Goal: Task Accomplishment & Management: Use online tool/utility

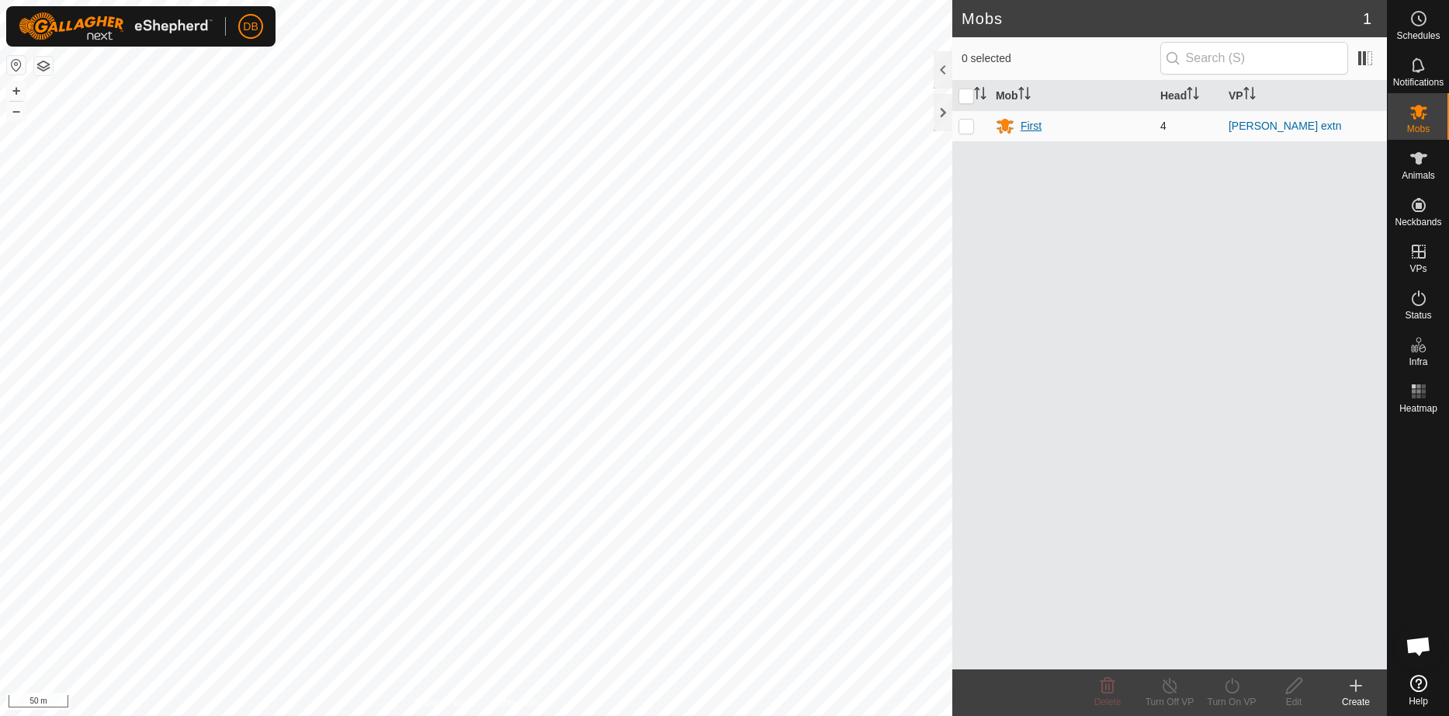
click at [1034, 118] on div "First" at bounding box center [1031, 126] width 21 height 16
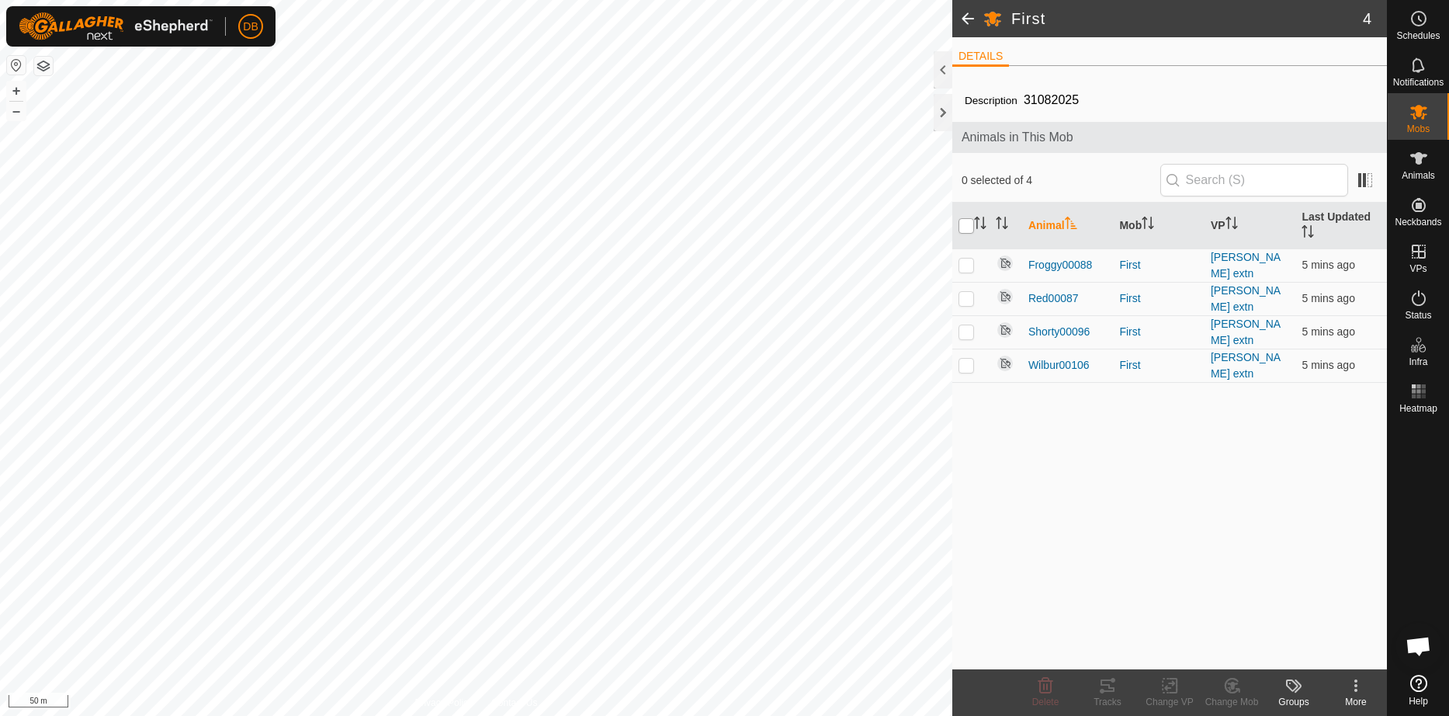
click at [971, 228] on input "checkbox" at bounding box center [966, 226] width 16 height 16
checkbox input "true"
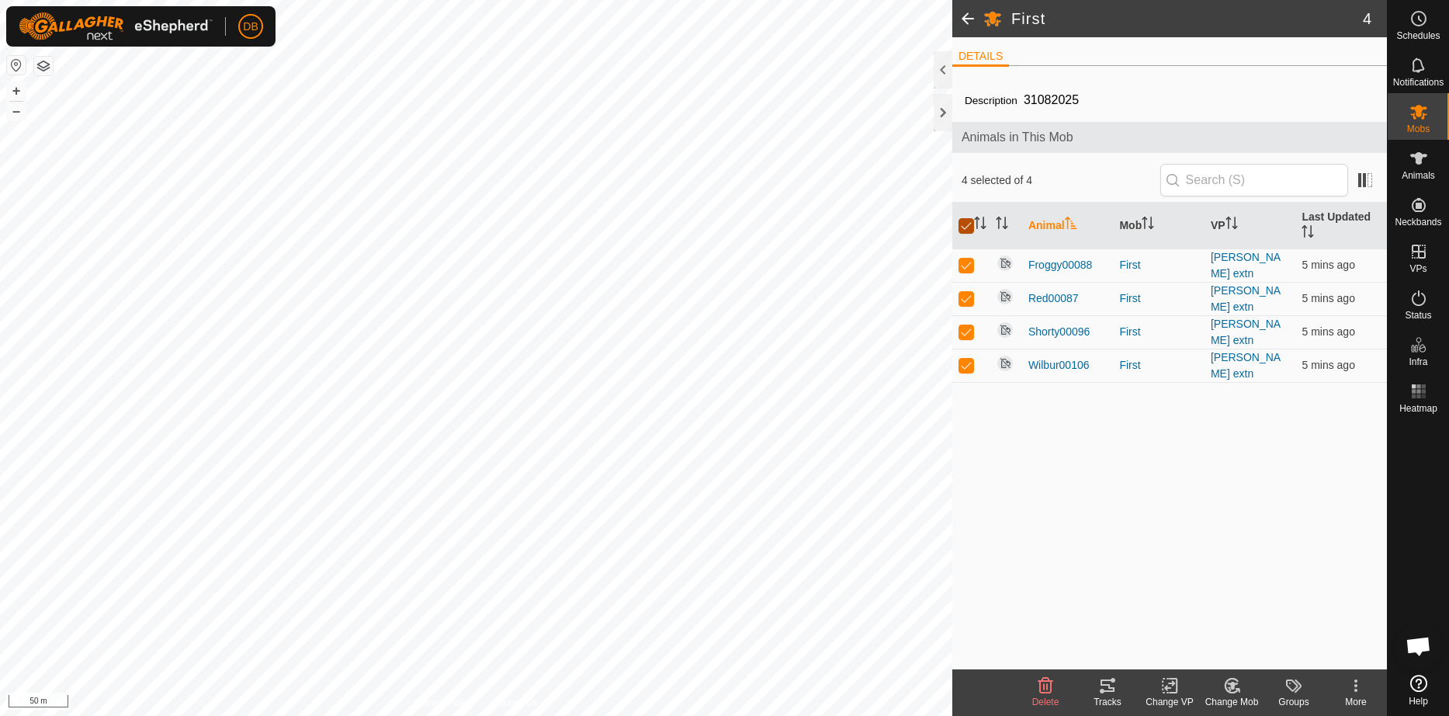
checkbox input "true"
click at [1108, 699] on div "Tracks" at bounding box center [1107, 702] width 62 height 14
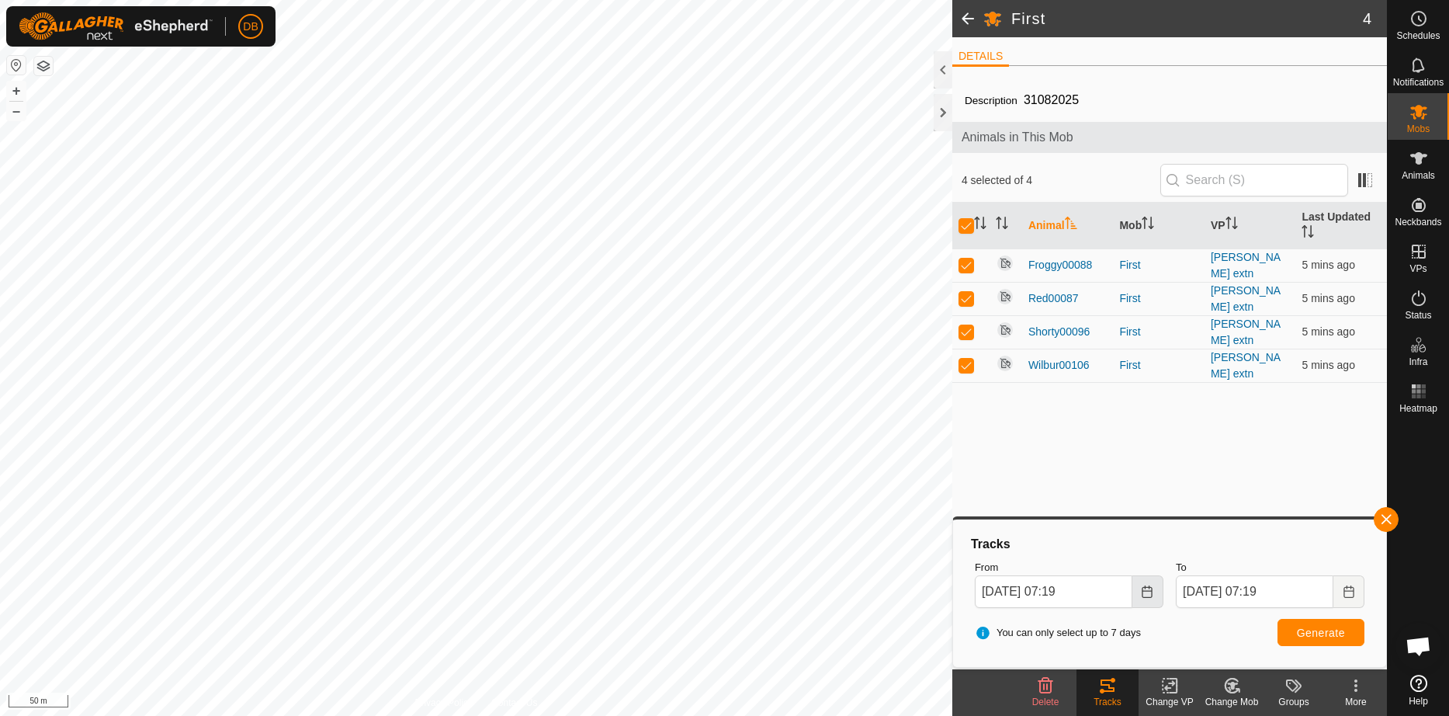
click at [1147, 591] on icon "Choose Date" at bounding box center [1147, 591] width 12 height 12
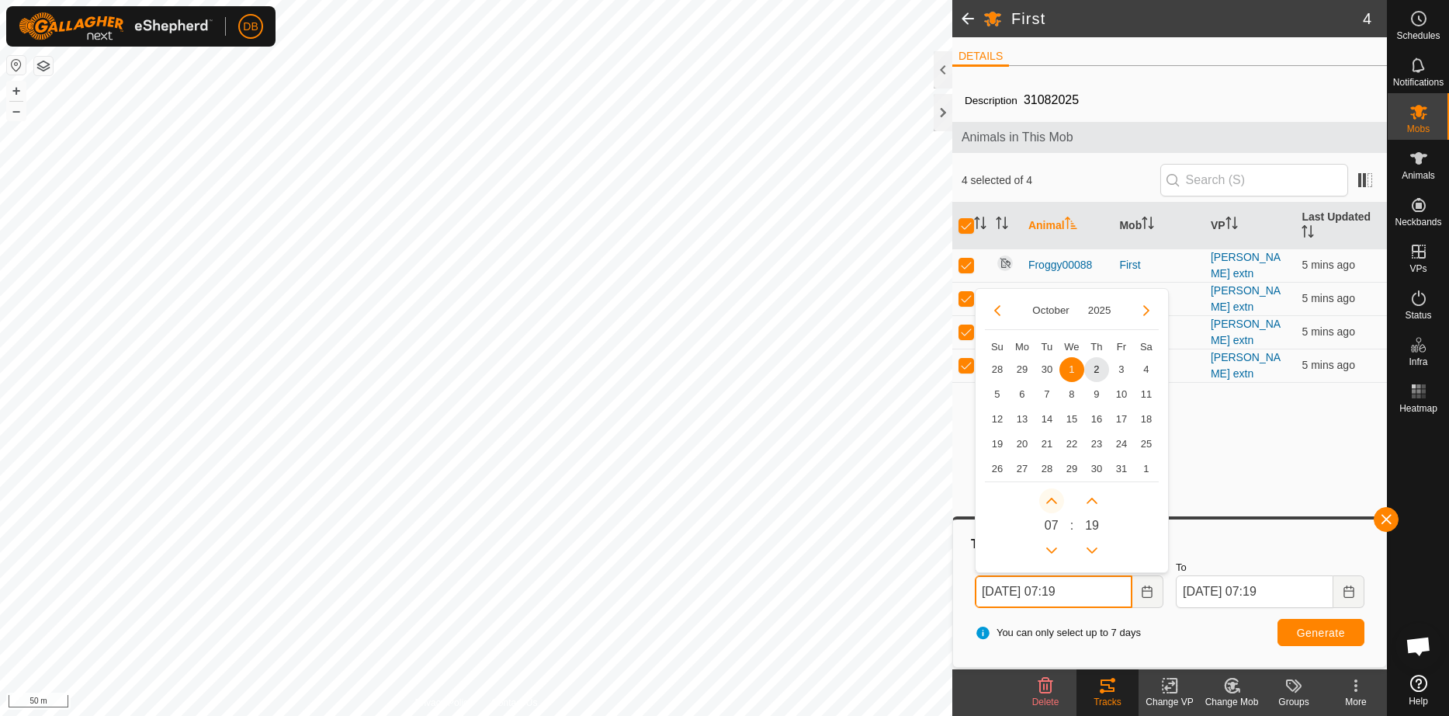
click at [1054, 497] on button "Next Hour" at bounding box center [1051, 500] width 25 height 25
click at [1055, 497] on span "Next Hour" at bounding box center [1055, 497] width 0 height 0
click at [1054, 497] on button "Next Hour" at bounding box center [1051, 500] width 25 height 25
click at [1054, 497] on icon "Next Hour" at bounding box center [1051, 500] width 12 height 12
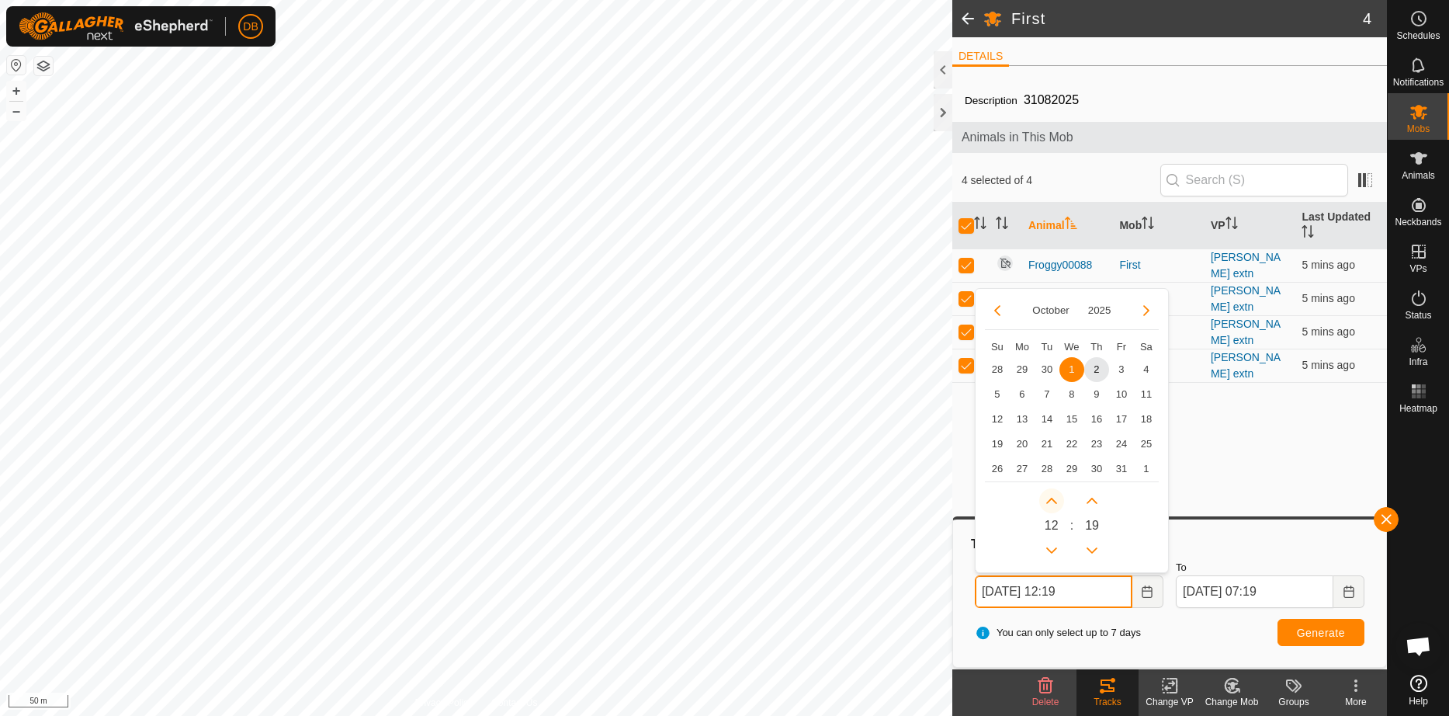
click at [1054, 497] on icon "Next Hour" at bounding box center [1051, 500] width 12 height 12
click at [1054, 497] on button "Next Hour" at bounding box center [1051, 500] width 25 height 25
click at [1051, 549] on button "Previous Hour" at bounding box center [1051, 550] width 25 height 25
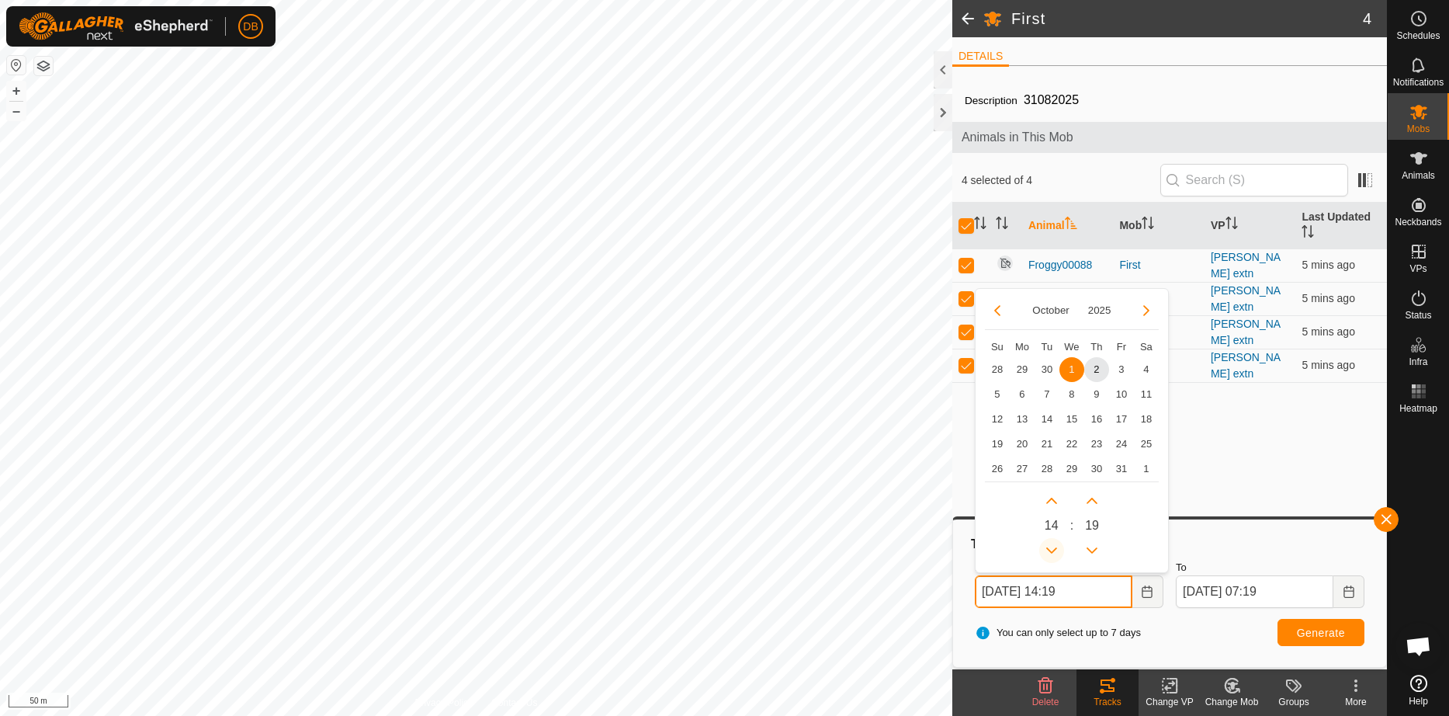
type input "01 Oct, 2025 13:19"
click at [1347, 589] on icon "Choose Date" at bounding box center [1349, 591] width 12 height 12
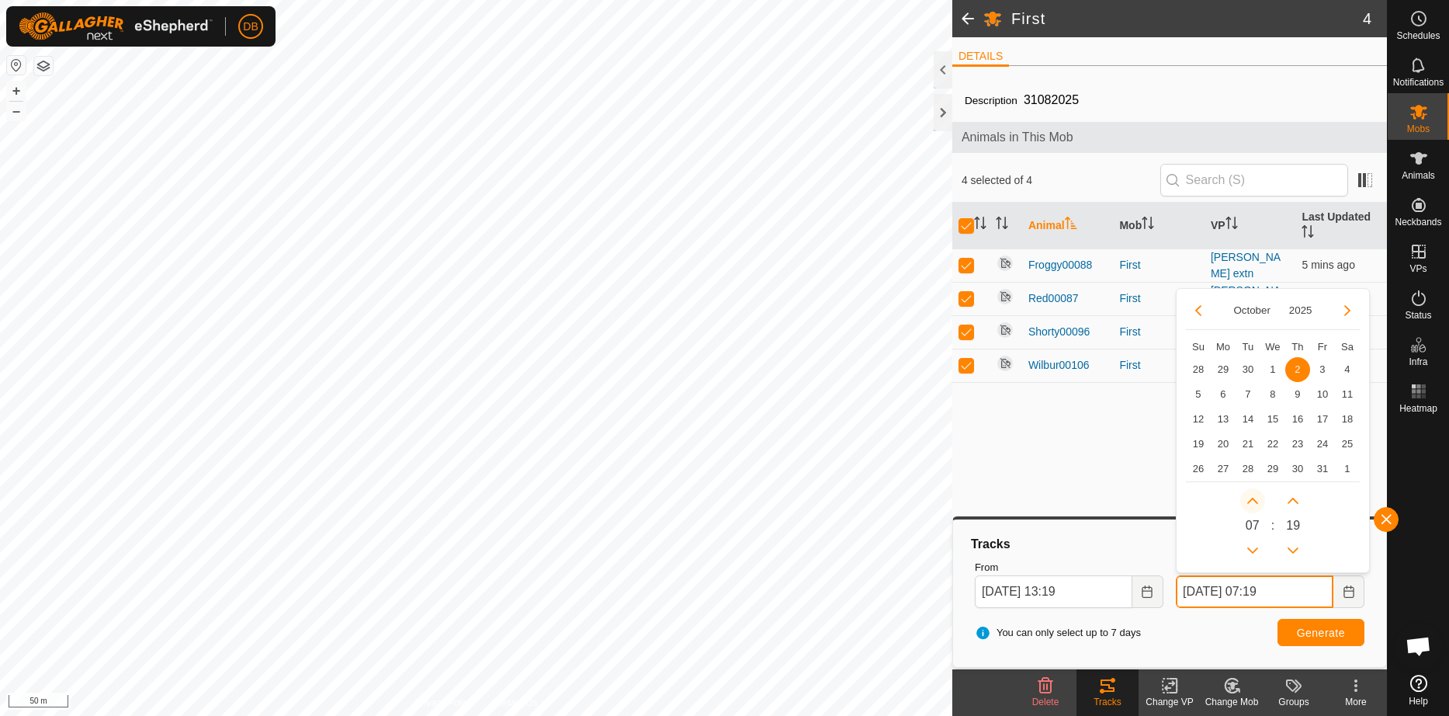
click at [1254, 497] on button "Next Hour" at bounding box center [1252, 500] width 25 height 25
click at [1255, 497] on span "Next Hour" at bounding box center [1255, 497] width 0 height 0
click at [1254, 497] on button "Next Hour" at bounding box center [1252, 500] width 25 height 25
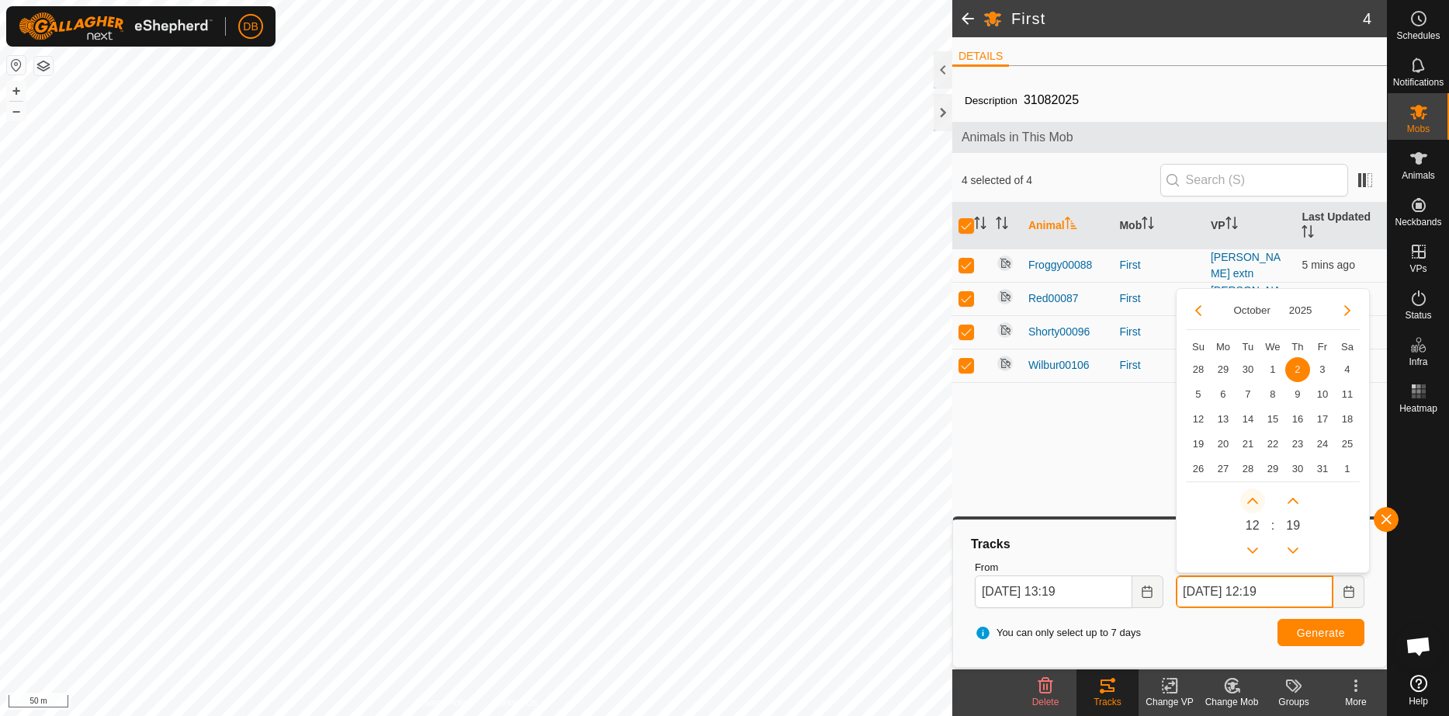
click at [1254, 497] on button "Next Hour" at bounding box center [1252, 500] width 25 height 25
click at [1254, 497] on icon "Next Hour" at bounding box center [1252, 500] width 12 height 12
drag, startPoint x: 1269, startPoint y: 367, endPoint x: 1267, endPoint y: 385, distance: 17.9
click at [1269, 368] on span "1" at bounding box center [1272, 369] width 25 height 25
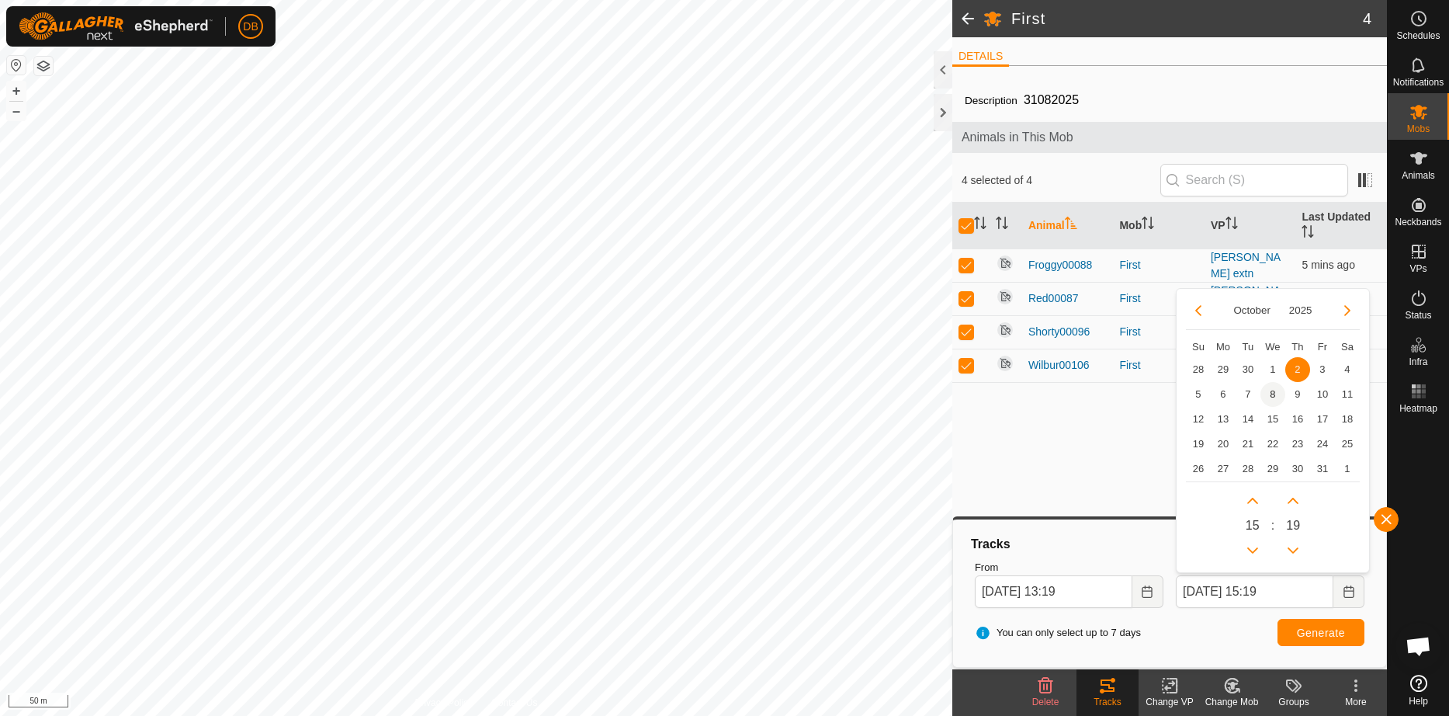
type input "01 Oct, 2025 15:19"
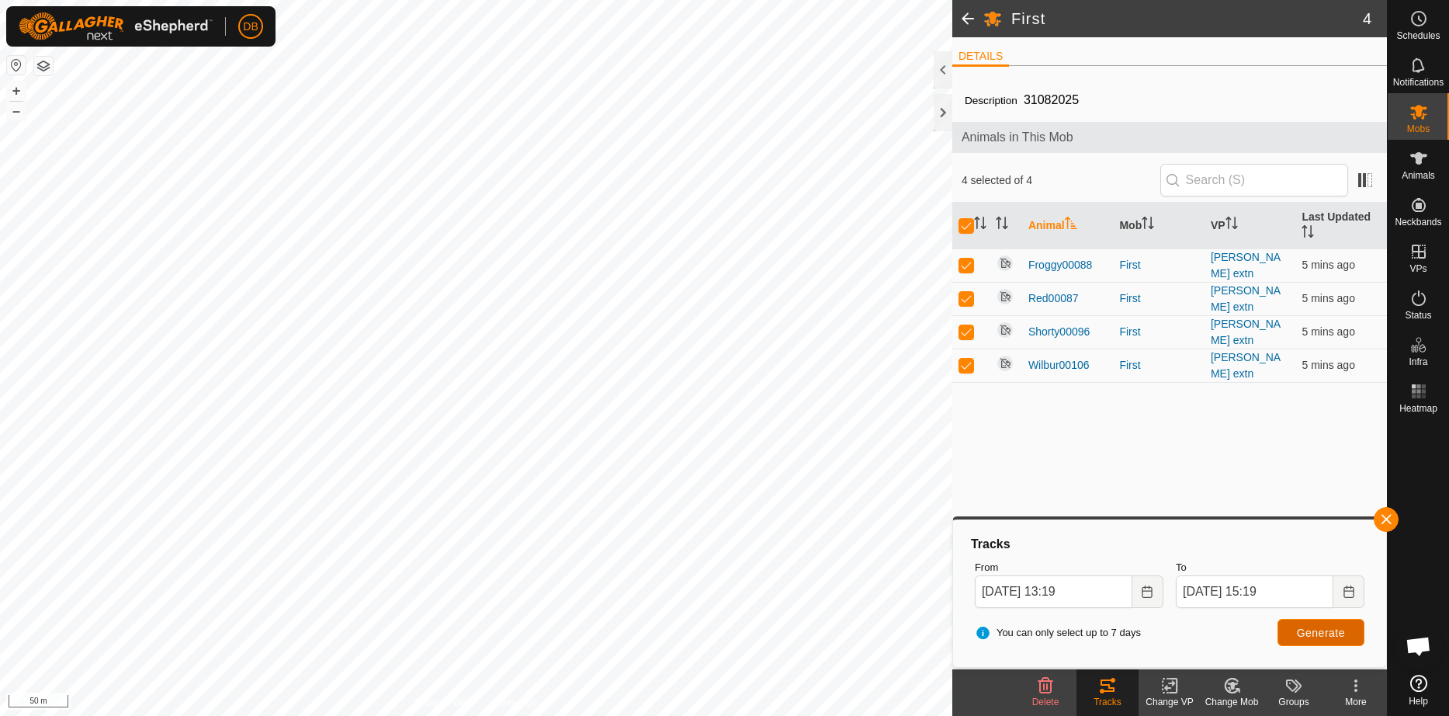
click at [1306, 635] on span "Generate" at bounding box center [1321, 632] width 48 height 12
click at [1388, 514] on button "button" at bounding box center [1386, 519] width 25 height 25
